Goal: Task Accomplishment & Management: Use online tool/utility

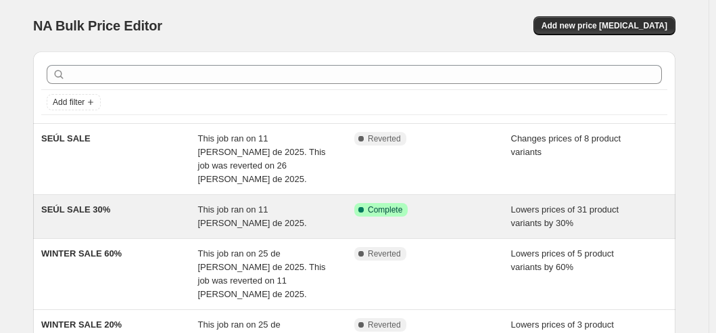
click at [262, 210] on div "This job ran on 11 [PERSON_NAME] de 2025." at bounding box center [276, 216] width 157 height 27
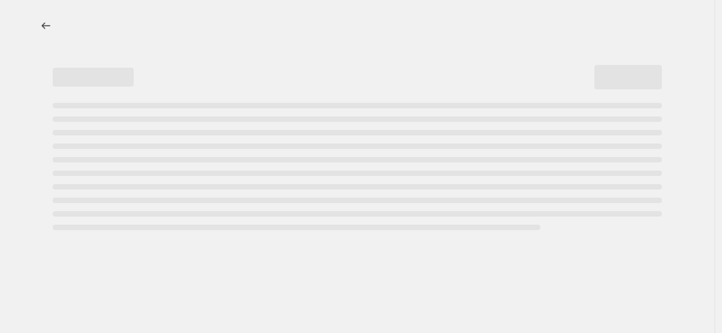
select select "percentage"
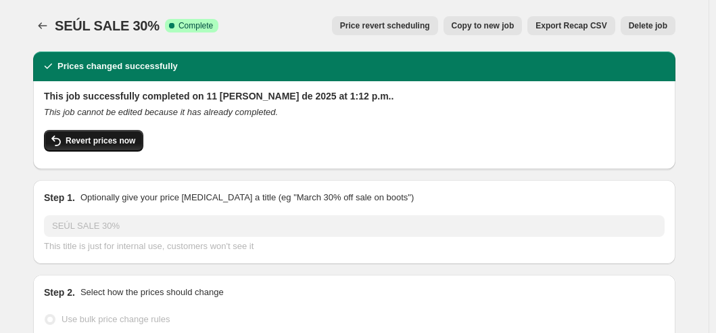
click at [106, 141] on span "Revert prices now" at bounding box center [101, 140] width 70 height 11
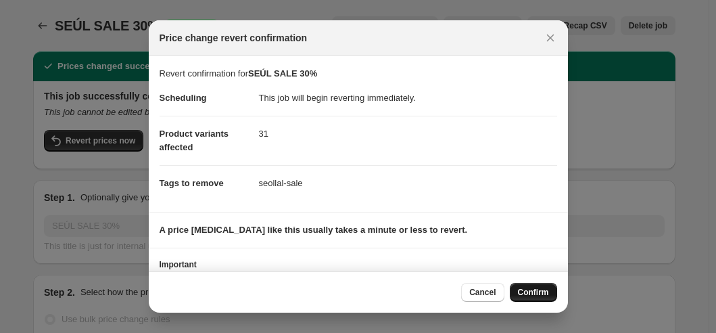
click at [537, 293] on span "Confirm" at bounding box center [533, 292] width 31 height 11
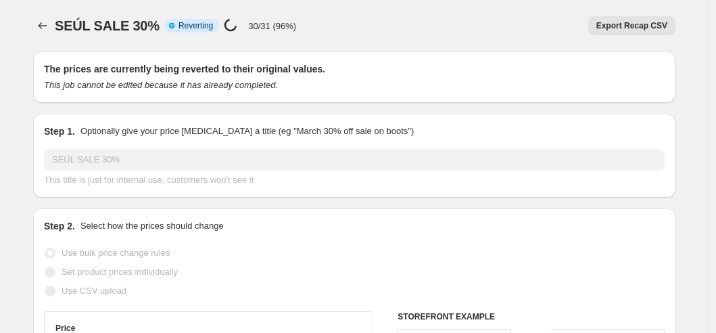
select select "percentage"
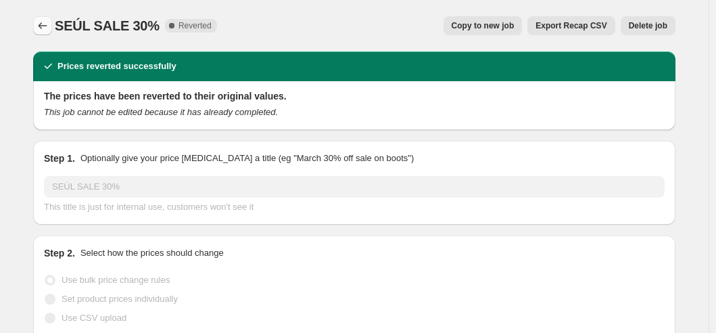
click at [43, 28] on icon "Price change jobs" at bounding box center [43, 26] width 14 height 14
